Goal: Task Accomplishment & Management: Use online tool/utility

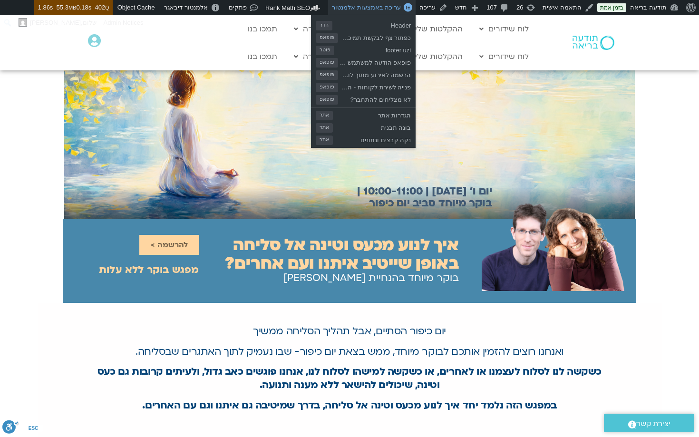
click at [369, 8] on span "עריכה באמצעות אלמנטור" at bounding box center [366, 7] width 69 height 7
click at [377, 5] on span "עריכה באמצעות אלמנטור" at bounding box center [366, 7] width 69 height 7
click at [383, 5] on span "עריכה באמצעות אלמנטור" at bounding box center [366, 7] width 69 height 7
